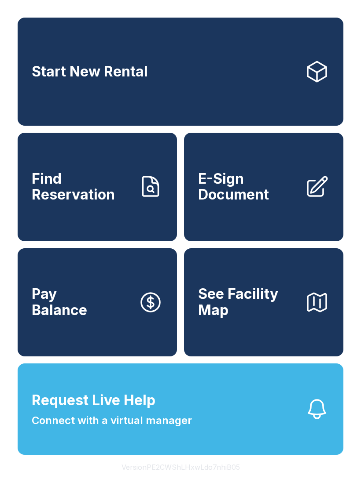
click at [270, 203] on span "E-Sign Document" at bounding box center [247, 187] width 99 height 32
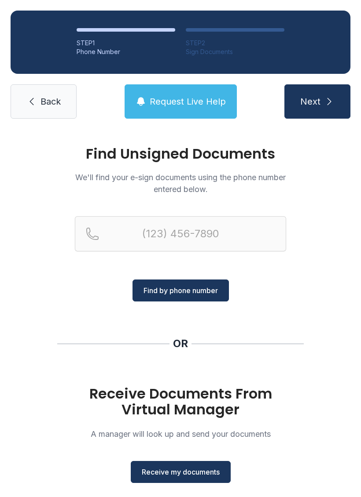
click at [187, 467] on button "Receive my documents" at bounding box center [181, 472] width 100 height 22
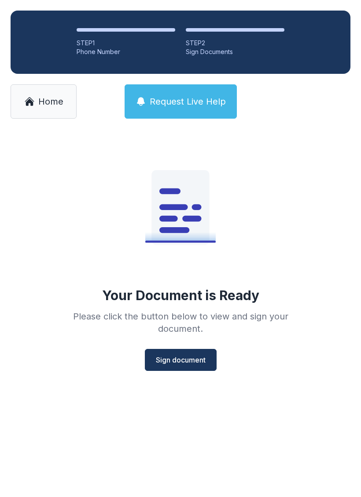
click at [204, 359] on span "Sign document" at bounding box center [181, 360] width 50 height 11
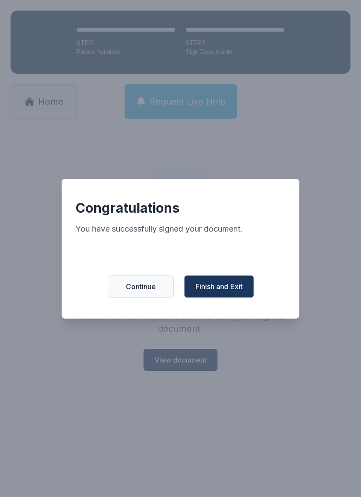
click at [224, 290] on span "Finish and Exit" at bounding box center [218, 286] width 47 height 11
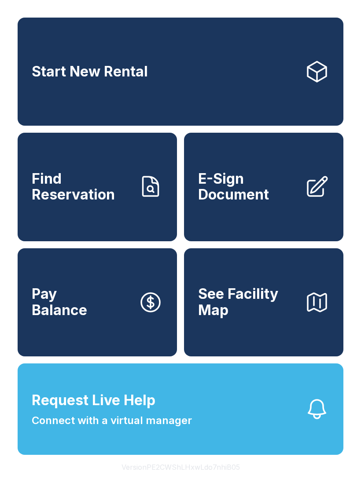
click at [133, 405] on button "Request Live Help Connect with a virtual manager" at bounding box center [180, 409] width 325 height 91
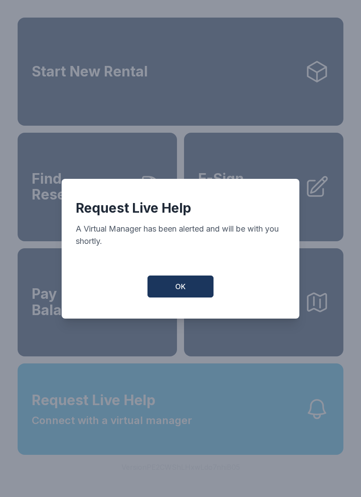
click at [189, 288] on button "OK" at bounding box center [180, 287] width 66 height 22
